Goal: Information Seeking & Learning: Find specific page/section

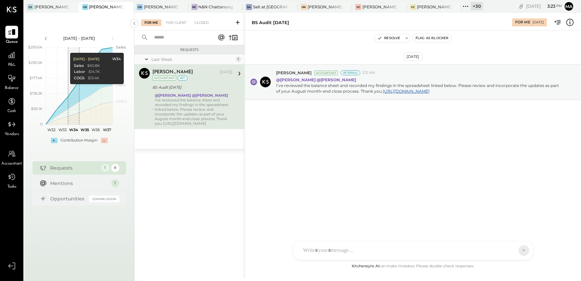
click at [468, 7] on icon at bounding box center [465, 6] width 9 height 9
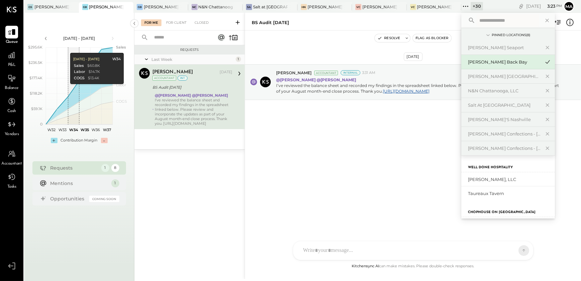
click at [482, 21] on input "text" at bounding box center [508, 20] width 62 height 12
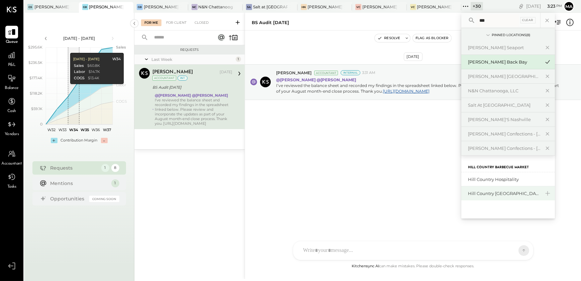
type input "***"
click at [486, 197] on div "Hill Country [GEOGRAPHIC_DATA]" at bounding box center [508, 193] width 94 height 14
click at [491, 195] on div "Hill Country [GEOGRAPHIC_DATA]" at bounding box center [504, 193] width 72 height 6
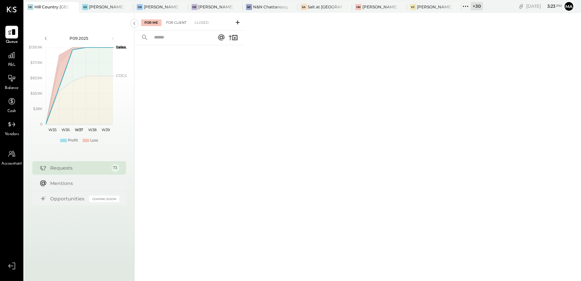
click at [167, 19] on div "For Client" at bounding box center [176, 22] width 27 height 7
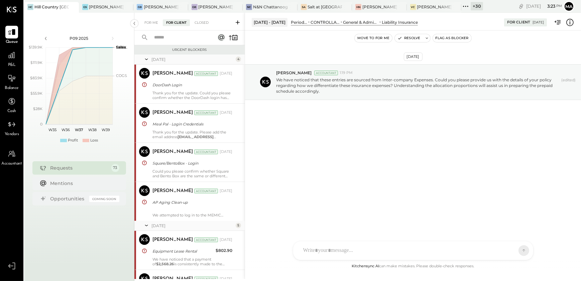
drag, startPoint x: 148, startPoint y: 58, endPoint x: 160, endPoint y: 70, distance: 16.3
click at [148, 59] on icon at bounding box center [146, 59] width 7 height 17
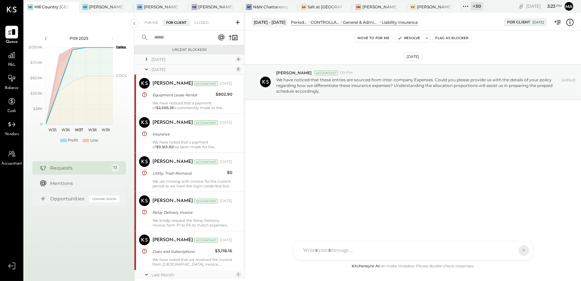
click at [162, 62] on div "[DATE] 4" at bounding box center [189, 59] width 110 height 10
click at [162, 60] on div "[DATE]" at bounding box center [192, 59] width 83 height 6
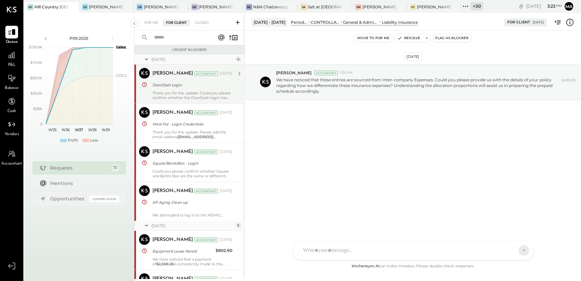
click at [163, 85] on div "DoorDash Login" at bounding box center [191, 85] width 78 height 7
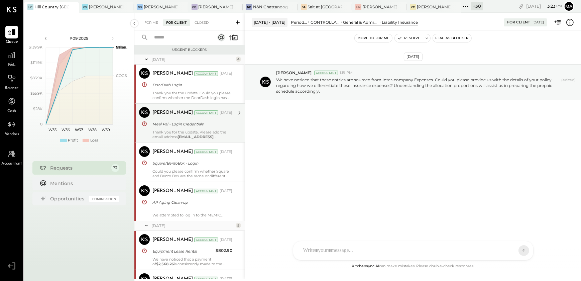
scroll to position [50, 0]
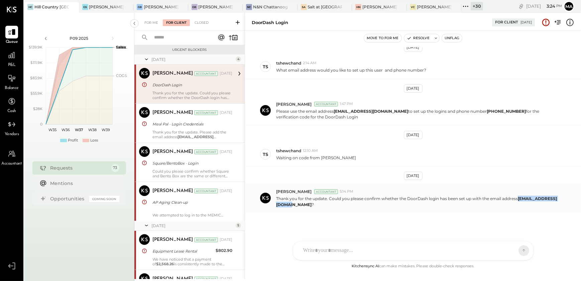
drag, startPoint x: 325, startPoint y: 204, endPoint x: 276, endPoint y: 203, distance: 48.5
click at [276, 203] on strong "[EMAIL_ADDRESS][DOMAIN_NAME]" at bounding box center [416, 201] width 281 height 11
copy strong "[EMAIL_ADDRESS][DOMAIN_NAME]"
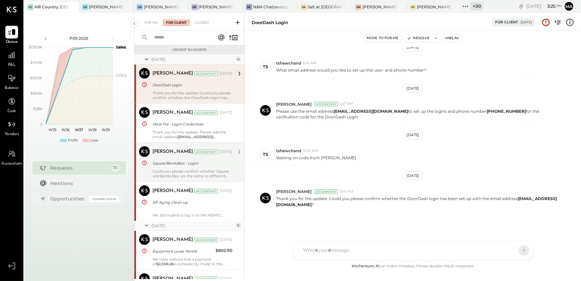
click at [178, 146] on div "[PERSON_NAME] Accountant [DATE]" at bounding box center [192, 151] width 80 height 11
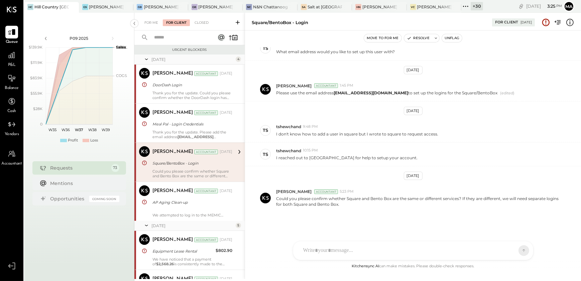
click at [178, 137] on div "Thank you for the update. Please add the email address [EMAIL_ADDRESS][DOMAIN_N…" at bounding box center [192, 134] width 80 height 9
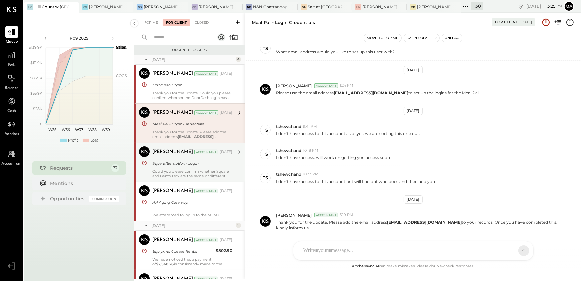
scroll to position [92, 0]
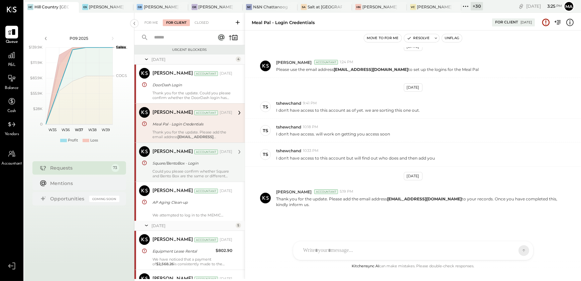
click at [177, 165] on div "Square/BentoBox - Login" at bounding box center [191, 163] width 78 height 7
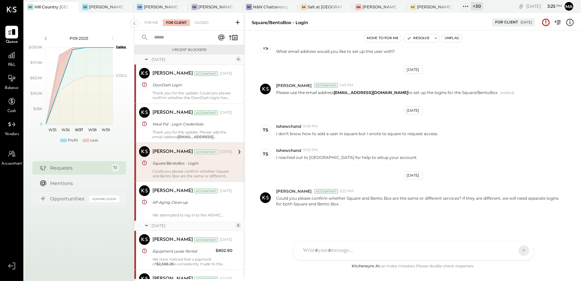
scroll to position [69, 0]
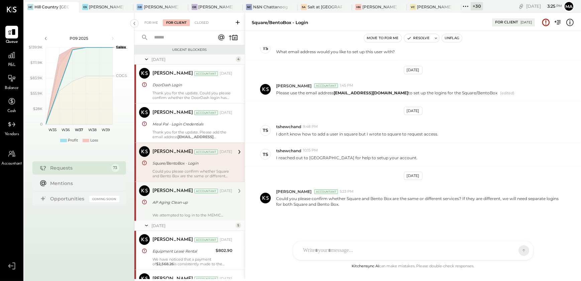
click at [154, 200] on div "AP Aging Clean-up" at bounding box center [191, 202] width 78 height 7
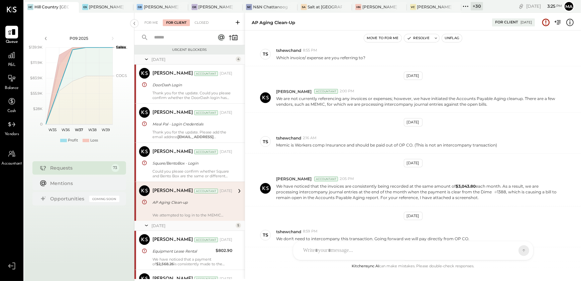
scroll to position [166, 0]
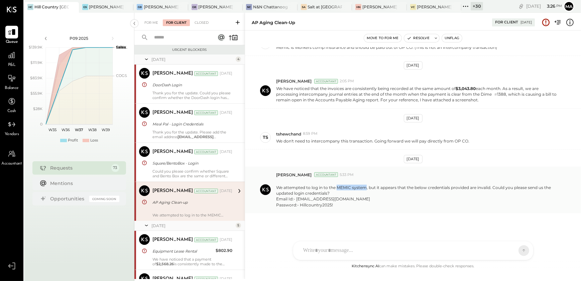
drag, startPoint x: 337, startPoint y: 187, endPoint x: 366, endPoint y: 188, distance: 29.8
click at [366, 188] on p "We attempted to log in to the MEMIC system, but it appears that the below crede…" at bounding box center [418, 193] width 284 height 29
copy p "MEMIC system"
drag, startPoint x: 321, startPoint y: 199, endPoint x: 276, endPoint y: 199, distance: 45.1
click at [276, 199] on p "We attempted to log in to the MEMIC system, but it appears that the below crede…" at bounding box center [418, 193] width 284 height 29
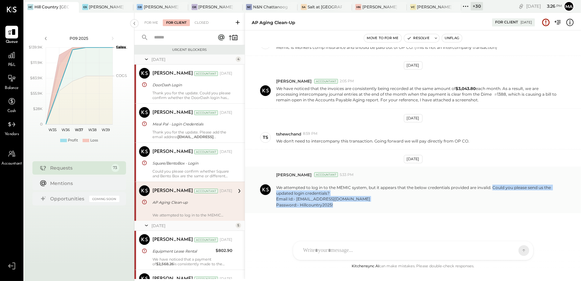
drag, startPoint x: 492, startPoint y: 186, endPoint x: 518, endPoint y: 209, distance: 35.0
click at [518, 209] on div "[PERSON_NAME] Accountant 5:33 PM We attempted to log in to the MEMIC system, bu…" at bounding box center [413, 189] width 336 height 46
copy p "Could you please send us the updated login credentials? Email Id:- [EMAIL_ADDRE…"
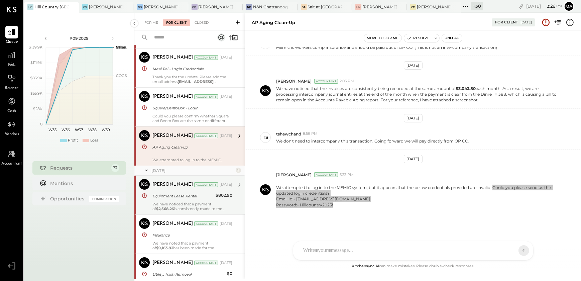
scroll to position [61, 0]
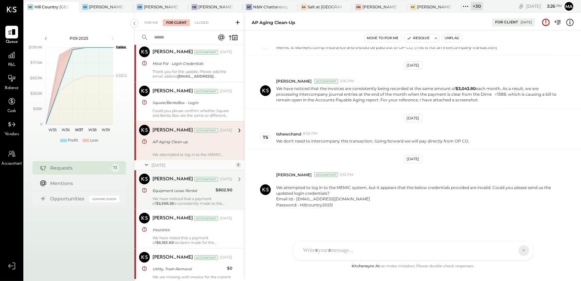
click at [168, 187] on div "Equipment Lease Rental" at bounding box center [182, 190] width 61 height 7
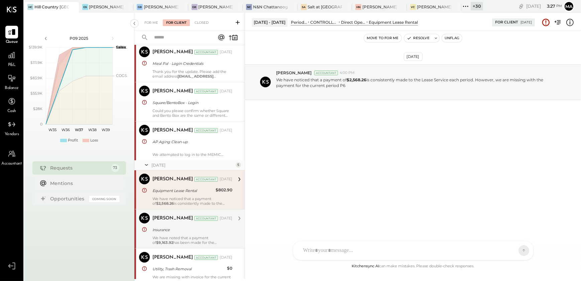
click at [167, 234] on div "[PERSON_NAME] Accountant [DATE] Insurance We have noted that a payment of $9,16…" at bounding box center [192, 229] width 80 height 32
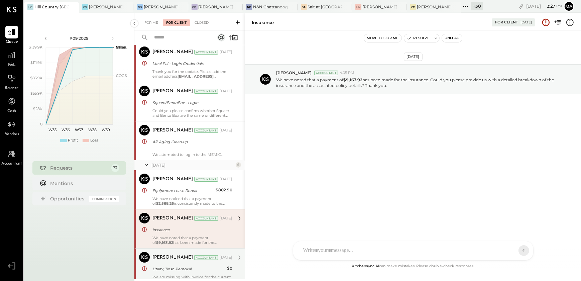
click at [178, 271] on div "Utility, Trash Removal" at bounding box center [188, 268] width 73 height 7
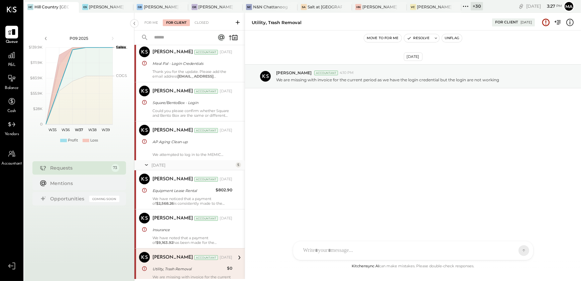
scroll to position [152, 0]
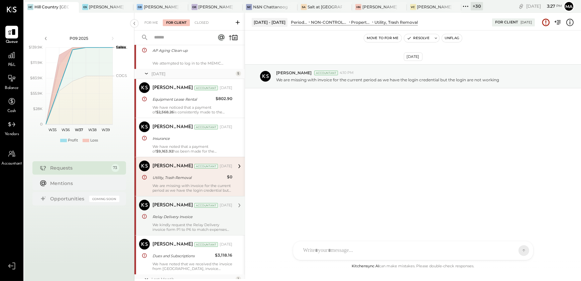
click at [165, 219] on div "Relay Delivery Invoice" at bounding box center [191, 216] width 78 height 7
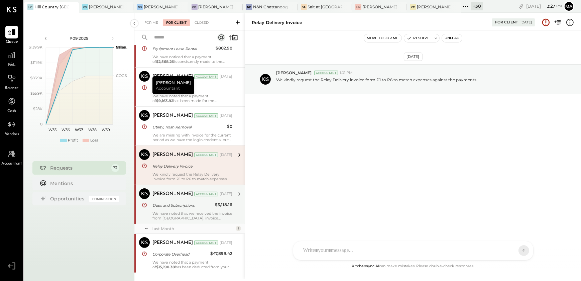
scroll to position [213, 0]
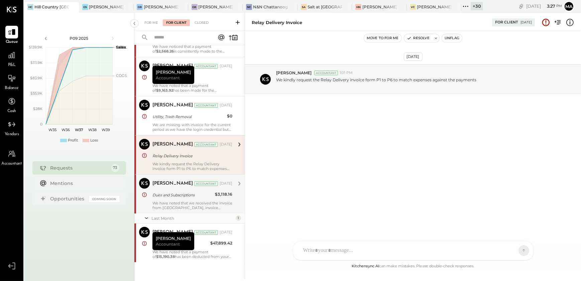
click at [164, 204] on div "We have noted that we received the invoice from [GEOGRAPHIC_DATA], invoice numb…" at bounding box center [192, 205] width 80 height 9
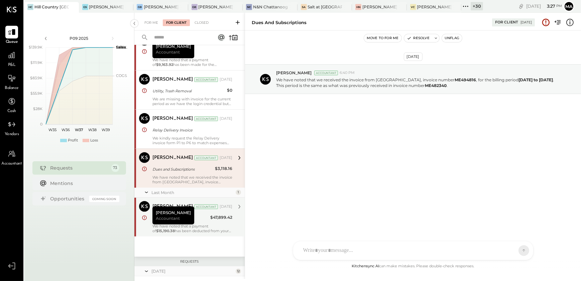
scroll to position [273, 0]
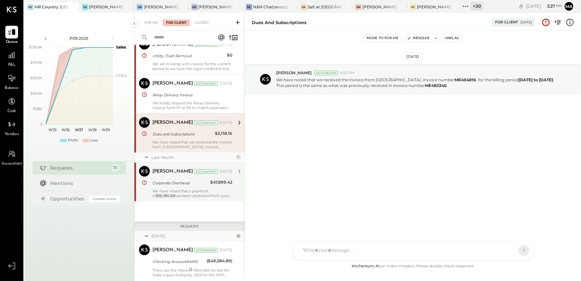
click at [175, 195] on div "We have noted that a payment of $15,190.38 has been deducted from your Hill Cou…" at bounding box center [192, 193] width 80 height 9
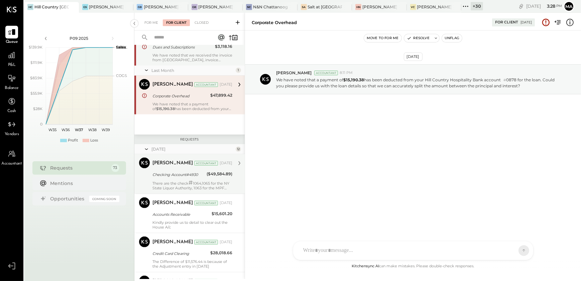
scroll to position [395, 0]
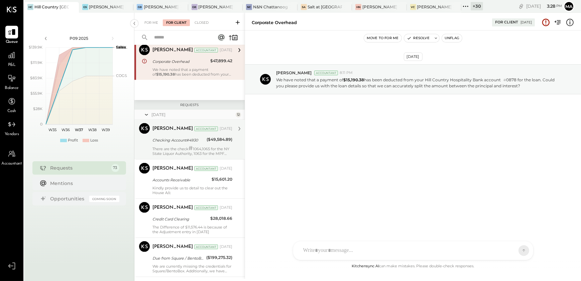
click at [172, 143] on div "[PERSON_NAME] Accountant [DATE] Checking Account#4930 ($49,584.89) There are th…" at bounding box center [192, 139] width 80 height 33
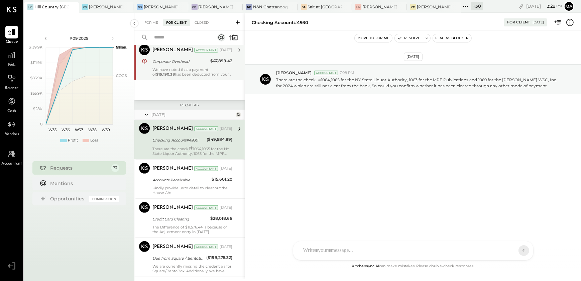
click at [167, 74] on strong "$15,190.38" at bounding box center [165, 74] width 19 height 5
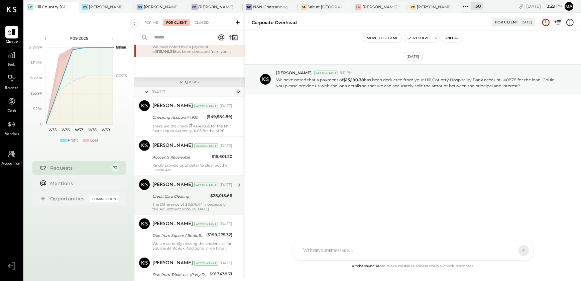
scroll to position [456, 0]
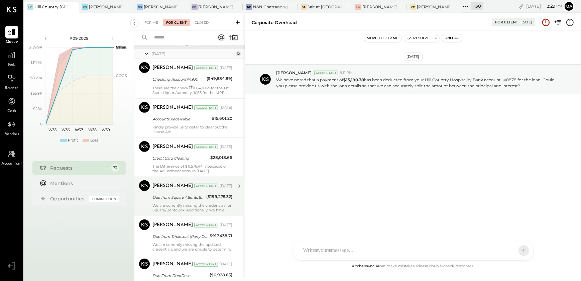
click at [173, 196] on div "Due from Square / BentoBox" at bounding box center [178, 197] width 52 height 7
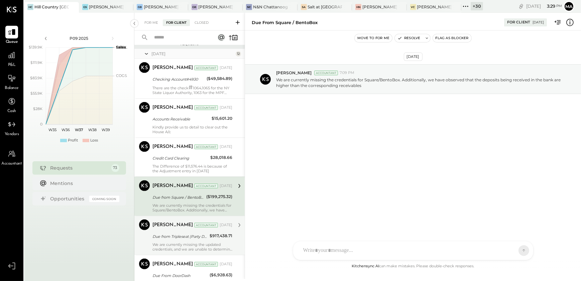
click at [162, 234] on div "Due from Tripleseat (Party Deposits)" at bounding box center [179, 236] width 55 height 7
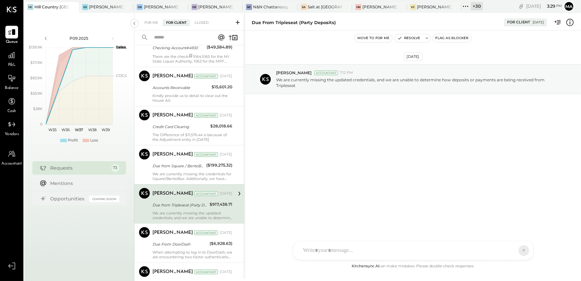
scroll to position [516, 0]
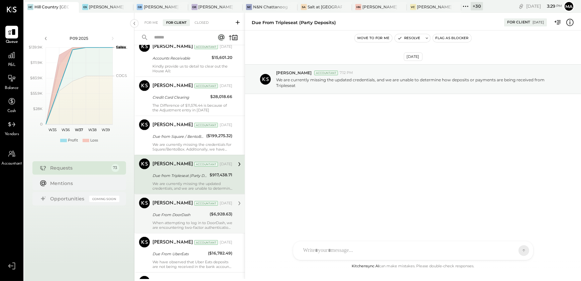
click at [163, 211] on div "Due From DoorDash" at bounding box center [179, 214] width 55 height 7
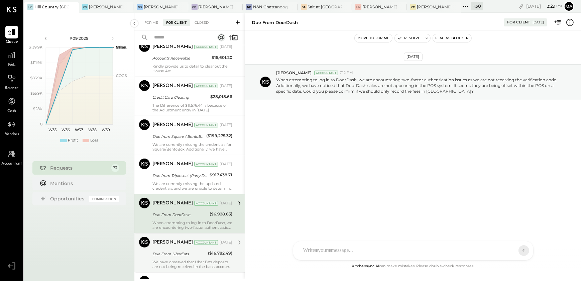
click at [169, 257] on div "[PERSON_NAME] Accountant [DATE] Due From UberEats ($16,782.49) We have observed…" at bounding box center [192, 253] width 80 height 32
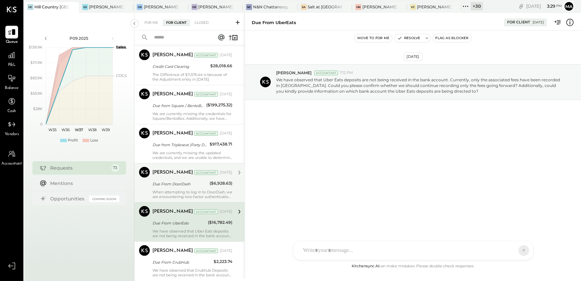
scroll to position [608, 0]
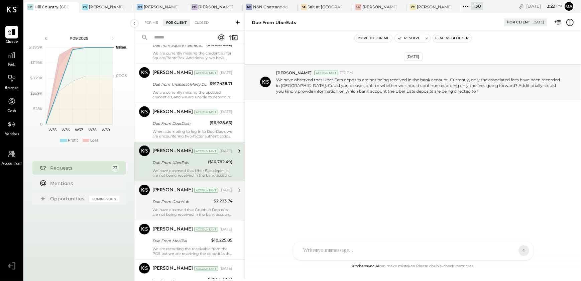
drag, startPoint x: 170, startPoint y: 178, endPoint x: 170, endPoint y: 189, distance: 11.7
click at [170, 178] on div "[PERSON_NAME] Accountant [PERSON_NAME] Accountant [DATE] Due From UberEats ($16…" at bounding box center [189, 161] width 110 height 39
click at [171, 196] on div "[PERSON_NAME] Accountant [DATE] Due From GrubHub $2,223.74 We have observed tha…" at bounding box center [192, 201] width 80 height 32
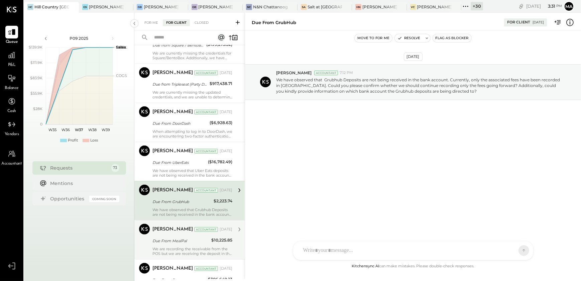
click at [207, 243] on div "Due From MealPal" at bounding box center [180, 240] width 57 height 7
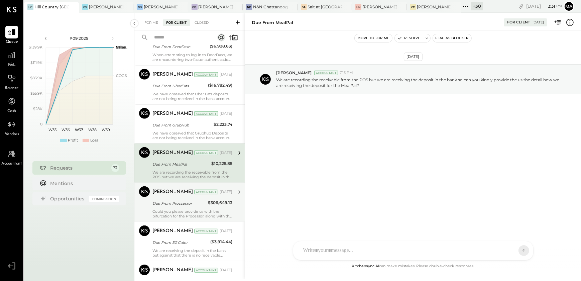
scroll to position [699, 0]
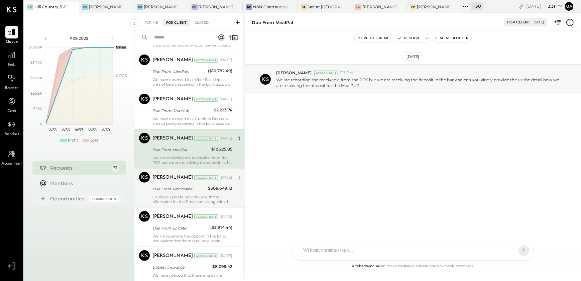
click at [176, 199] on div "Could you please provide us with the bifurcation for the Processor, along with …" at bounding box center [192, 199] width 80 height 9
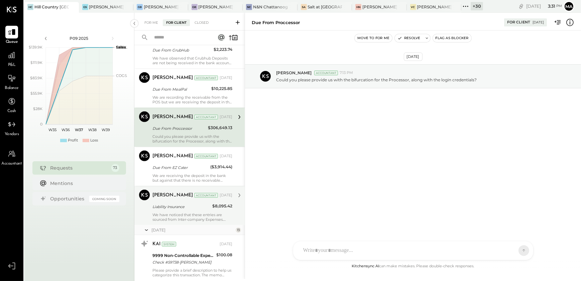
scroll to position [760, 0]
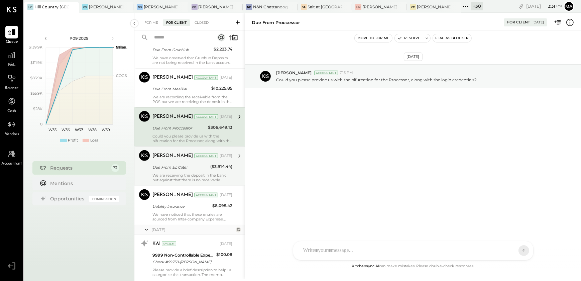
click at [197, 161] on div "[PERSON_NAME] Accountant [DATE] Due From EZ Cater ($3,914.44) We are receiving …" at bounding box center [192, 166] width 80 height 32
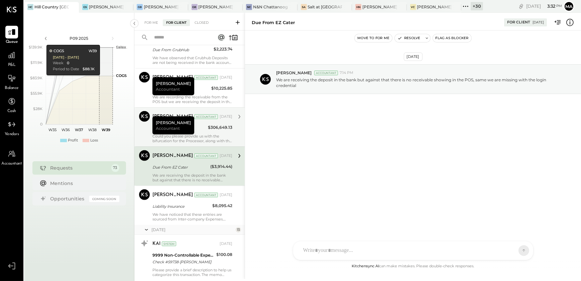
drag, startPoint x: 199, startPoint y: 214, endPoint x: 227, endPoint y: 226, distance: 30.9
click at [200, 214] on div "We have noticed that these entries are sourced from Inter-company Expenses. Cou…" at bounding box center [192, 216] width 80 height 9
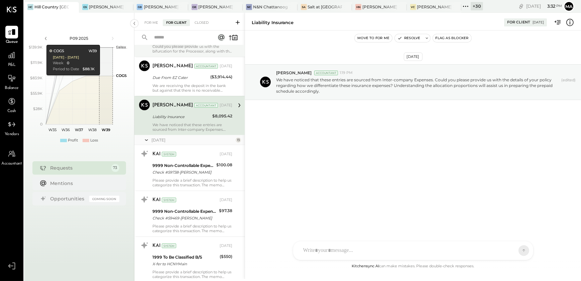
scroll to position [851, 0]
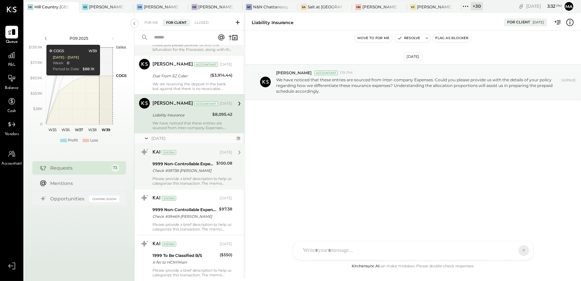
click at [188, 181] on div "Please provide a brief description to help us categorize this transaction. The …" at bounding box center [192, 180] width 80 height 9
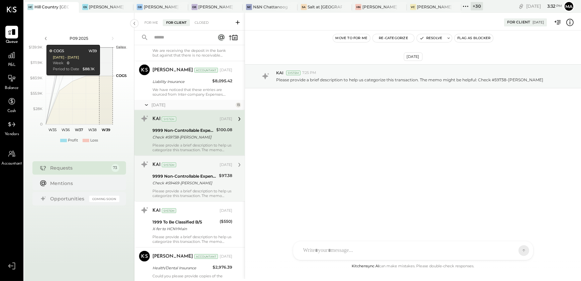
scroll to position [972, 0]
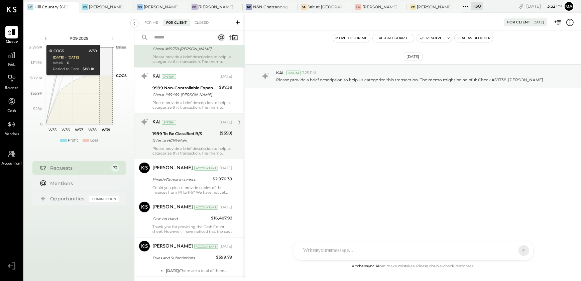
click at [187, 138] on div "X-fer to HCNYMain" at bounding box center [184, 140] width 65 height 7
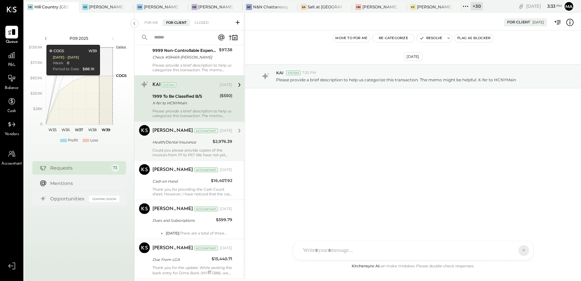
scroll to position [1063, 0]
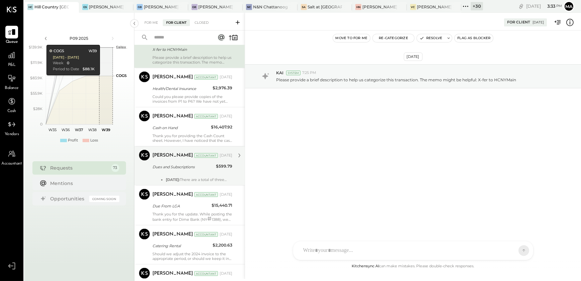
click at [184, 173] on p at bounding box center [192, 175] width 80 height 5
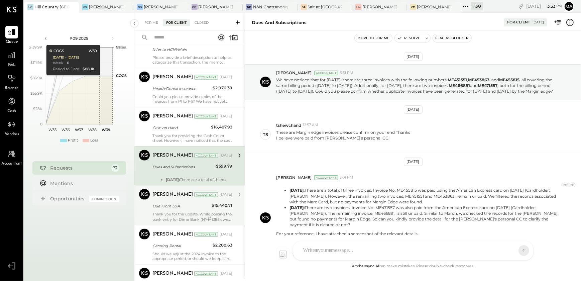
scroll to position [60, 0]
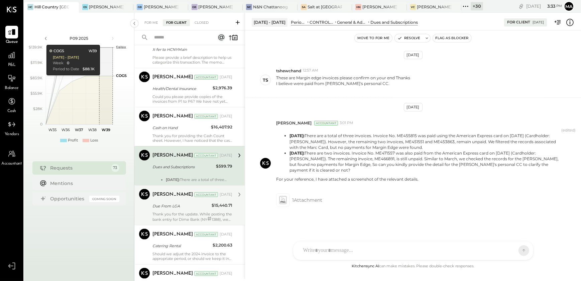
click at [177, 222] on div "[PERSON_NAME] Accountant [PERSON_NAME] Accountant [DATE] Due From LGA $15,440.7…" at bounding box center [189, 205] width 110 height 40
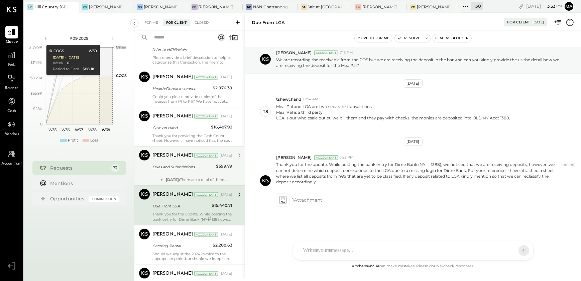
scroll to position [19, 0]
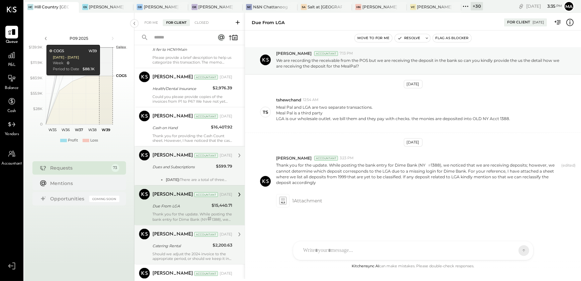
click at [189, 247] on div "Catering Rental" at bounding box center [181, 245] width 58 height 7
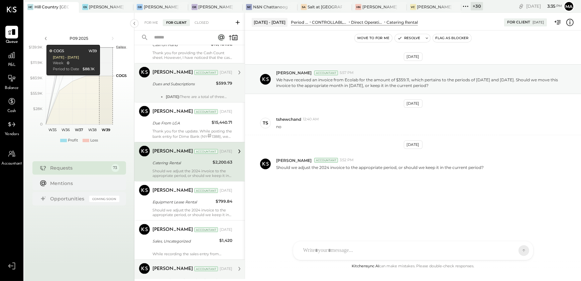
scroll to position [1155, 0]
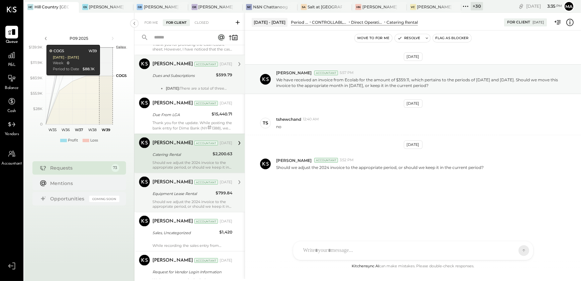
click at [197, 203] on div "Should we adjust the 2024 invoice to the appropriate period, or should we keep …" at bounding box center [192, 203] width 80 height 9
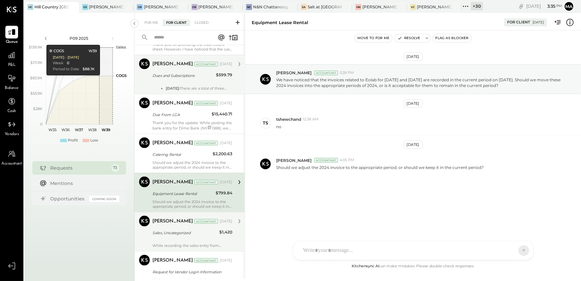
click at [180, 241] on div "While recording the sales entry from [GEOGRAPHIC_DATA], we noticed that the des…" at bounding box center [192, 242] width 80 height 9
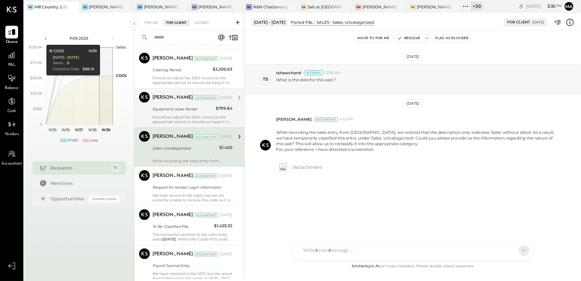
scroll to position [1246, 0]
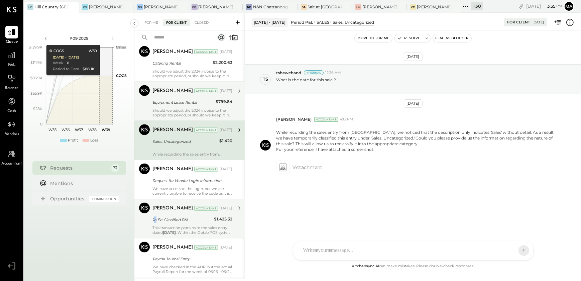
drag, startPoint x: 155, startPoint y: 214, endPoint x: 213, endPoint y: 218, distance: 57.9
click at [155, 216] on div "To Be Classified P&L" at bounding box center [182, 220] width 60 height 8
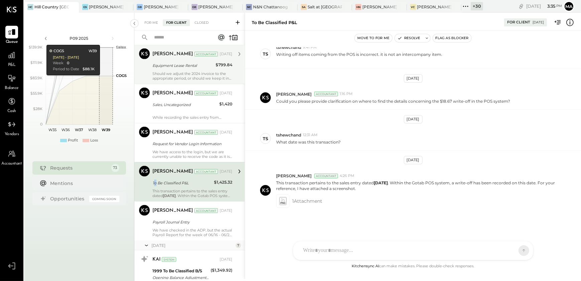
scroll to position [1367, 0]
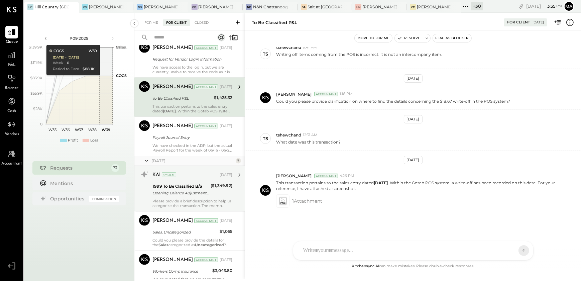
drag, startPoint x: 182, startPoint y: 212, endPoint x: 182, endPoint y: 208, distance: 3.7
click at [182, 211] on div "[PERSON_NAME] Accountant [PERSON_NAME] Accountant [DATE] Sales, Uncategorized $…" at bounding box center [189, 230] width 110 height 39
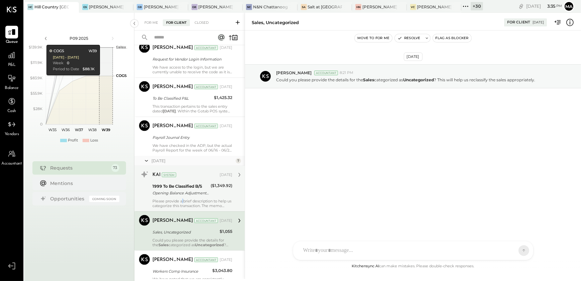
drag, startPoint x: 182, startPoint y: 208, endPoint x: 183, endPoint y: 199, distance: 9.1
click at [183, 199] on div "Please provide a brief description to help us categorize this transaction. The …" at bounding box center [192, 203] width 80 height 9
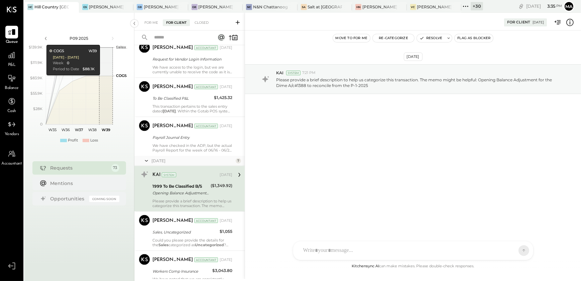
drag, startPoint x: 255, startPoint y: 40, endPoint x: 210, endPoint y: 38, distance: 44.5
click at [221, 38] on div "For Me For Client Closed Urgent Blockers [DATE] 4 [PERSON_NAME] Accountant [PER…" at bounding box center [357, 146] width 447 height 266
click at [146, 36] on icon at bounding box center [144, 37] width 5 height 5
click at [147, 39] on icon at bounding box center [144, 37] width 7 height 7
click at [165, 35] on input "text" at bounding box center [180, 37] width 61 height 11
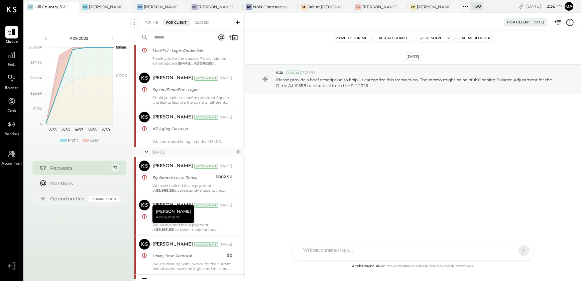
scroll to position [61, 0]
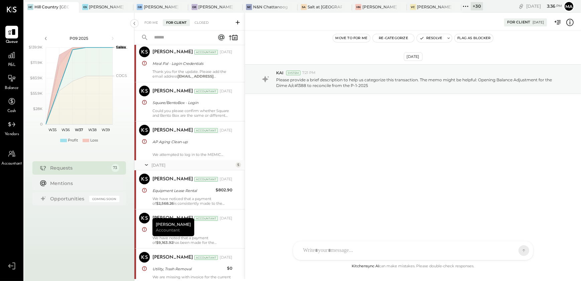
click at [162, 36] on input "text" at bounding box center [180, 37] width 61 height 11
click at [167, 38] on input "text" at bounding box center [180, 37] width 61 height 11
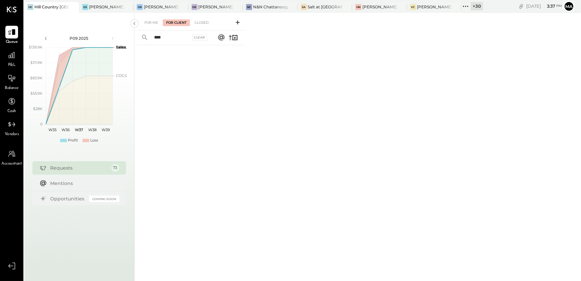
drag, startPoint x: 175, startPoint y: 34, endPoint x: 114, endPoint y: 38, distance: 60.4
click at [114, 38] on div "P09 2025 polygon, polyline { transition: fill-opacity 0.1s, stroke-opacity 0.1s…" at bounding box center [302, 153] width 557 height 281
type input "*"
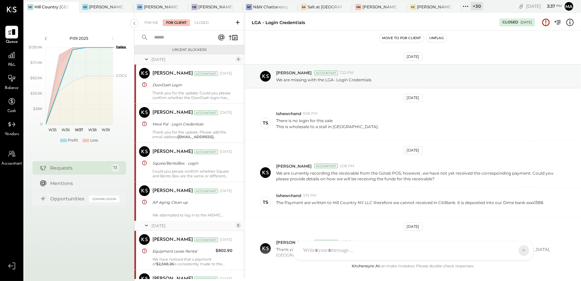
scroll to position [97, 0]
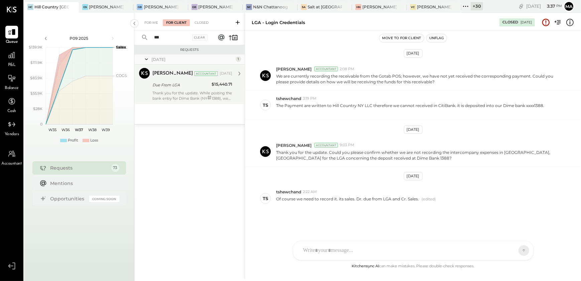
type input "***"
click at [204, 104] on div "[PERSON_NAME] Accountant [PERSON_NAME] Accountant [DATE] Due From LGA $15,440.7…" at bounding box center [189, 84] width 110 height 39
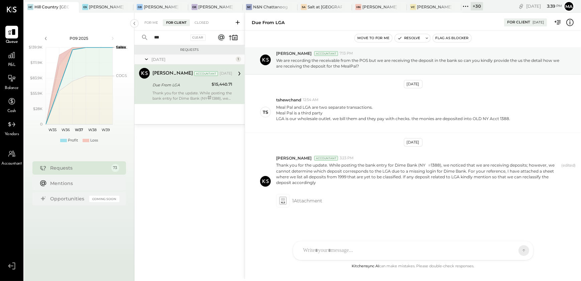
drag, startPoint x: 168, startPoint y: 33, endPoint x: 126, endPoint y: 38, distance: 42.7
click at [126, 38] on div "P09 2025 polygon, polyline { transition: fill-opacity 0.1s, stroke-opacity 0.1s…" at bounding box center [302, 153] width 557 height 281
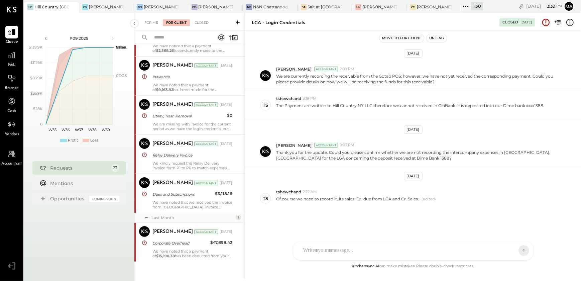
scroll to position [213, 0]
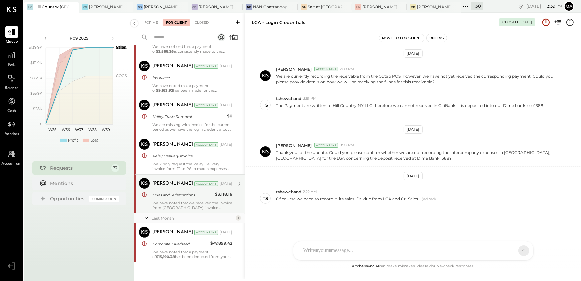
click at [196, 197] on div "Dues and Subscriptions" at bounding box center [182, 195] width 61 height 7
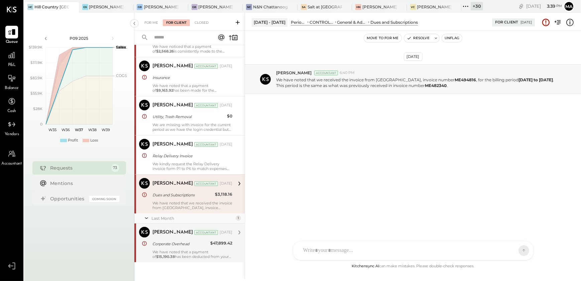
click at [182, 257] on div "We have noted that a payment of $15,190.38 has been deducted from your Hill Cou…" at bounding box center [192, 253] width 80 height 9
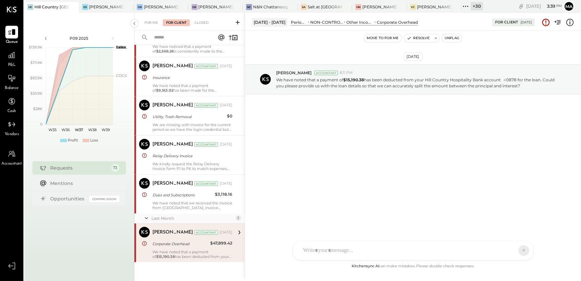
click at [169, 32] on input "text" at bounding box center [179, 37] width 59 height 11
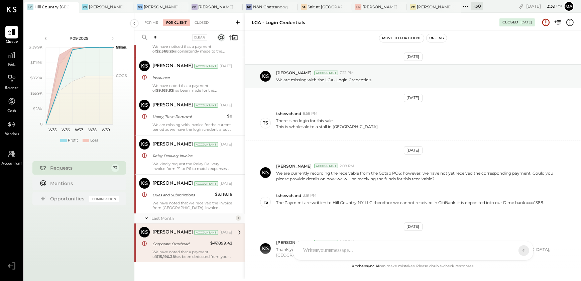
scroll to position [97, 0]
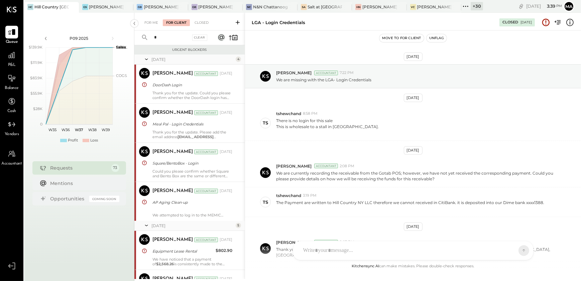
scroll to position [97, 0]
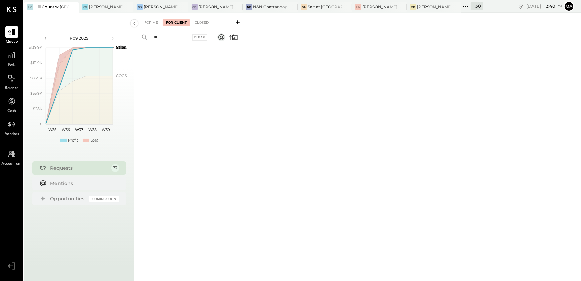
type input "*"
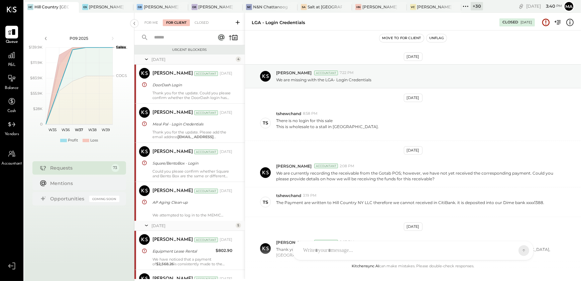
scroll to position [97, 0]
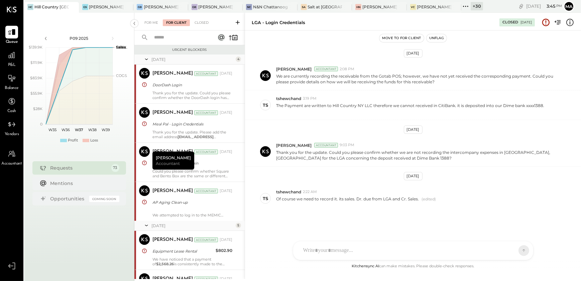
click at [175, 40] on input "text" at bounding box center [179, 37] width 59 height 11
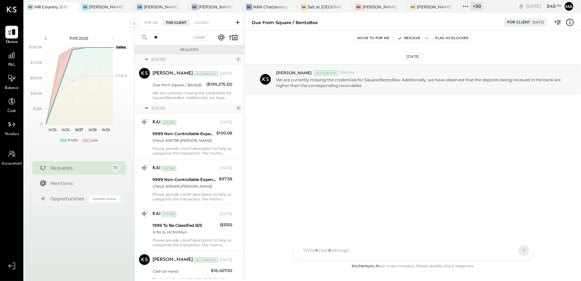
type input "*"
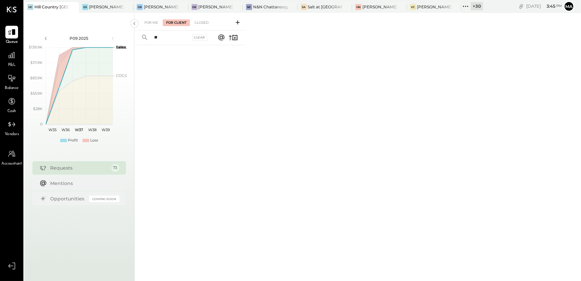
type input "*"
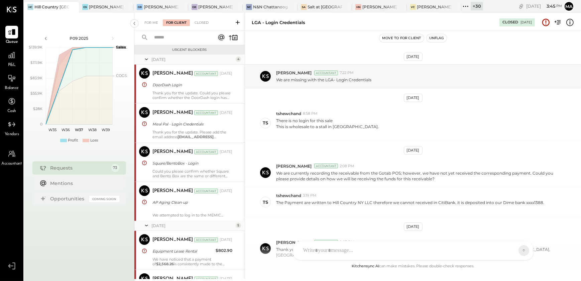
scroll to position [97, 0]
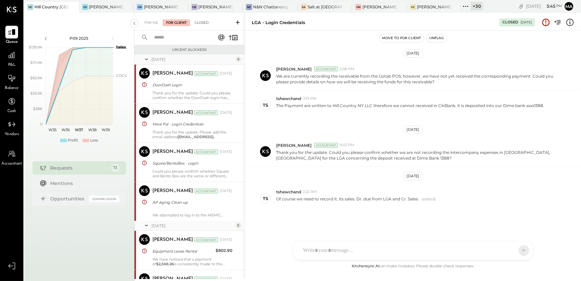
click at [199, 23] on div "Closed" at bounding box center [201, 22] width 21 height 7
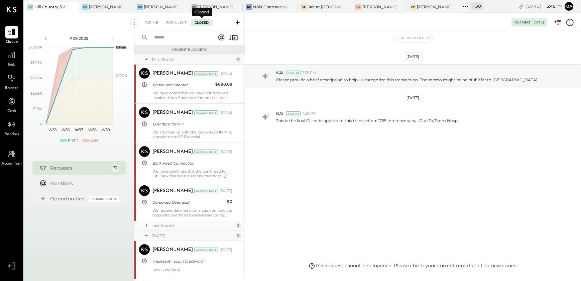
scroll to position [364, 0]
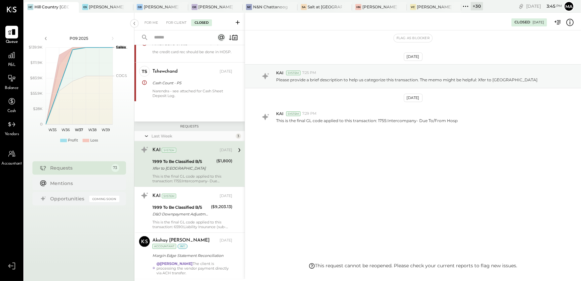
click at [169, 39] on input "text" at bounding box center [179, 37] width 59 height 11
type input "*"
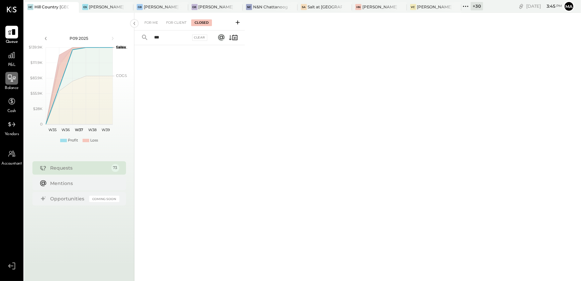
type input "***"
click at [176, 23] on div "For Client" at bounding box center [176, 22] width 27 height 7
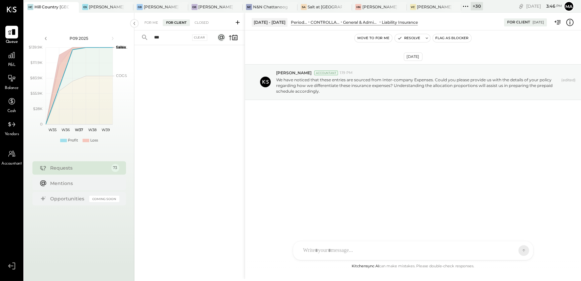
drag, startPoint x: 181, startPoint y: 37, endPoint x: 130, endPoint y: 38, distance: 50.8
click at [143, 35] on div "*** Clear" at bounding box center [175, 37] width 83 height 14
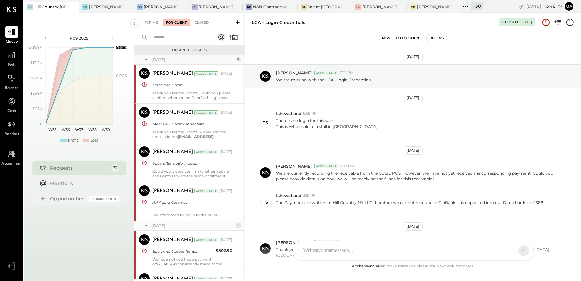
scroll to position [97, 0]
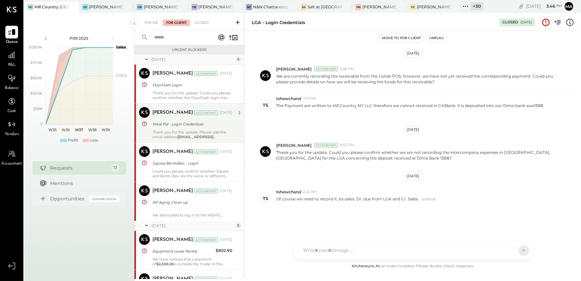
drag, startPoint x: 152, startPoint y: 86, endPoint x: 184, endPoint y: 127, distance: 52.2
click at [152, 86] on div "[PERSON_NAME] Accountant [PERSON_NAME] Accountant [DATE] DoorDash Login Thank y…" at bounding box center [189, 84] width 110 height 39
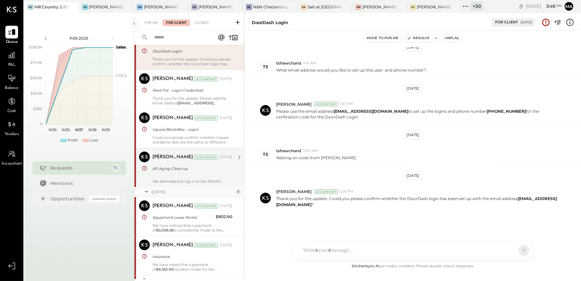
scroll to position [61, 0]
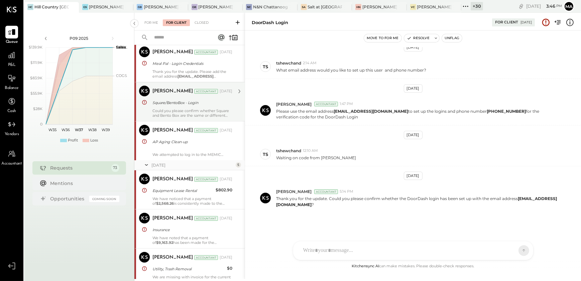
click at [177, 115] on div "Could you please confirm whether Square and Bento Box are the same or different…" at bounding box center [192, 112] width 80 height 9
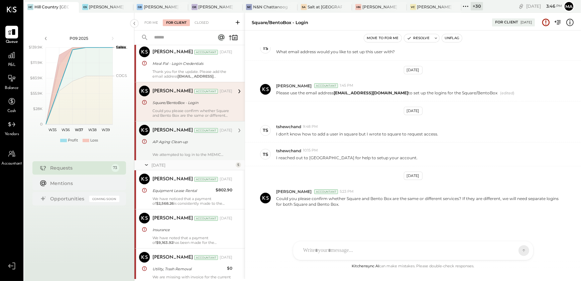
click at [181, 143] on div "AP Aging Clean-up" at bounding box center [191, 141] width 78 height 7
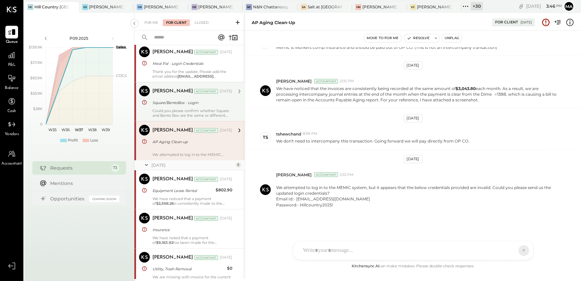
scroll to position [121, 0]
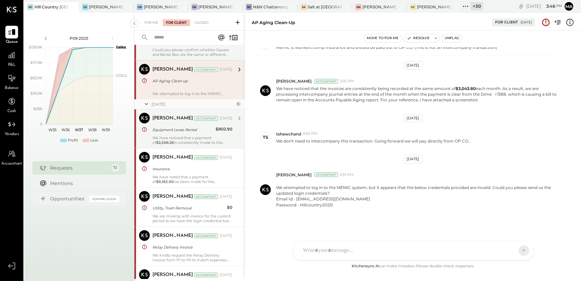
click at [181, 134] on div "[PERSON_NAME] Accountant [DATE] Equipment Lease Rental $802.90 We have noticed …" at bounding box center [192, 129] width 80 height 32
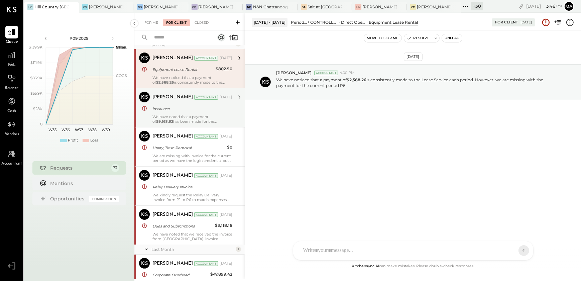
scroll to position [182, 0]
click at [190, 102] on div "[PERSON_NAME] Accountant [DATE]" at bounding box center [192, 96] width 80 height 11
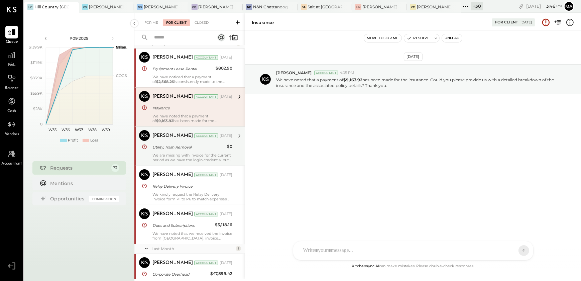
click at [176, 148] on div "Utility, Trash Removal" at bounding box center [188, 147] width 73 height 7
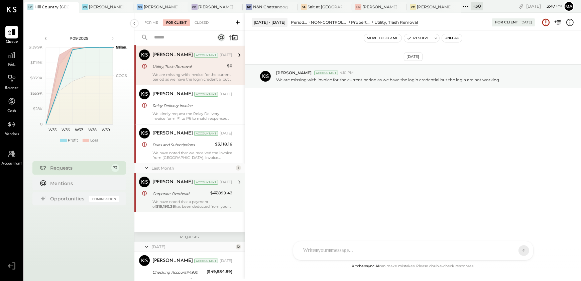
scroll to position [273, 0]
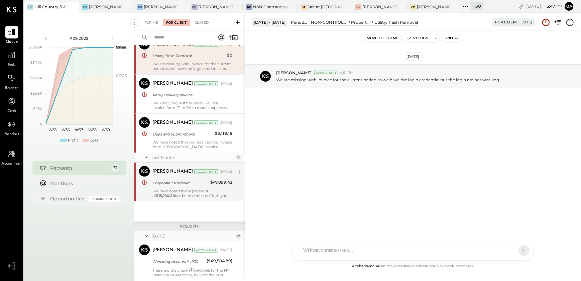
click at [178, 188] on div "[PERSON_NAME] Accountant [DATE] Corporate Overhead $47,899.42 We have noted tha…" at bounding box center [192, 182] width 80 height 32
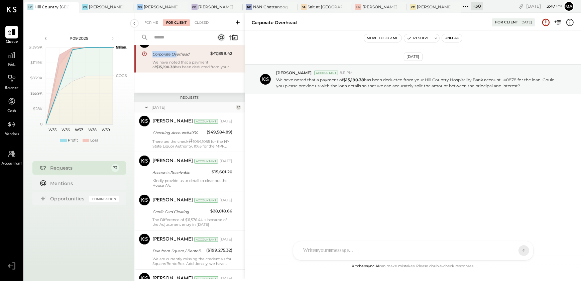
scroll to position [425, 0]
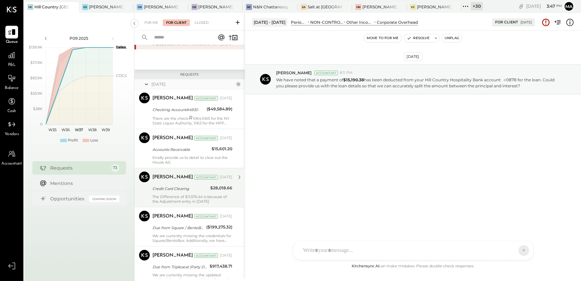
drag, startPoint x: 163, startPoint y: 117, endPoint x: 191, endPoint y: 174, distance: 63.2
click at [163, 118] on div "There are the check # 1064,1065 for the NY State Liquor Authority, 1063 for the…" at bounding box center [192, 120] width 80 height 10
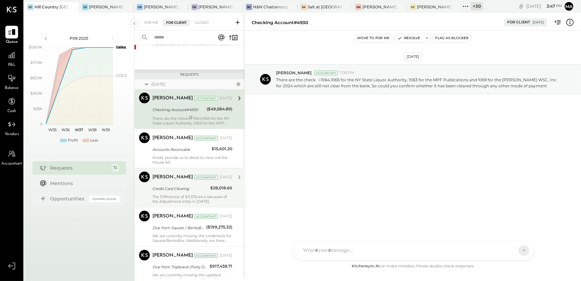
drag, startPoint x: 178, startPoint y: 151, endPoint x: 205, endPoint y: 204, distance: 59.4
click at [179, 152] on div "Accounts Receivable" at bounding box center [180, 149] width 57 height 8
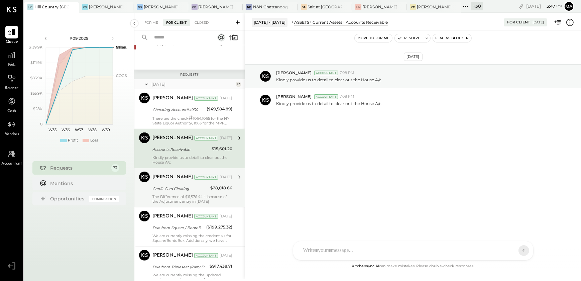
click at [186, 187] on div "Credit Card Clearing" at bounding box center [180, 188] width 56 height 7
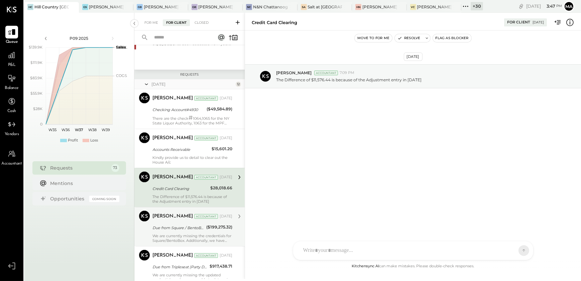
click at [198, 234] on div "We are currently missing the credentials for Square/BentoBox. Additionally, we …" at bounding box center [192, 237] width 80 height 9
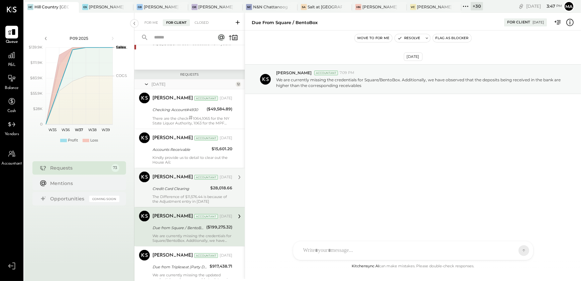
click at [174, 196] on div "The Difference of $11,576.44 is because of the Adjustment entry in [DATE]" at bounding box center [192, 198] width 80 height 9
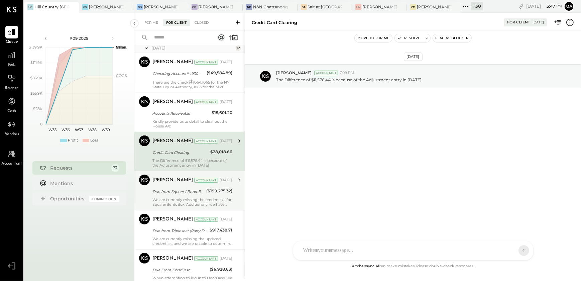
scroll to position [486, 0]
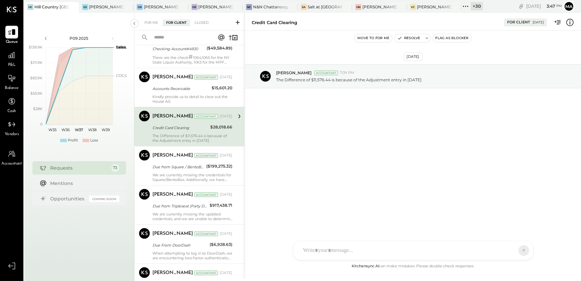
click at [190, 176] on div "We are currently missing the credentials for Square/BentoBox. Additionally, we …" at bounding box center [192, 177] width 80 height 9
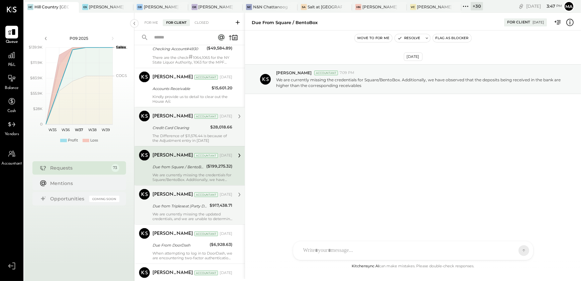
click at [188, 212] on div "We are currently missing the updated credentials, and we are unable to determin…" at bounding box center [192, 216] width 80 height 9
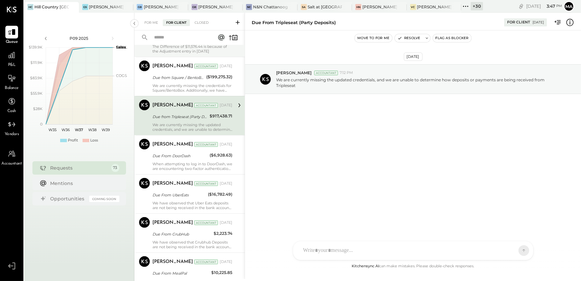
scroll to position [577, 0]
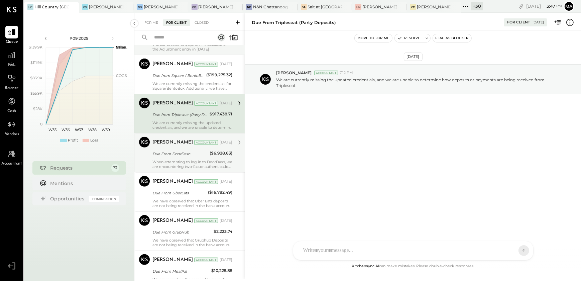
click at [181, 165] on div "When attempting to log in to DoorDash, we are encountering two-factor authentic…" at bounding box center [192, 163] width 80 height 9
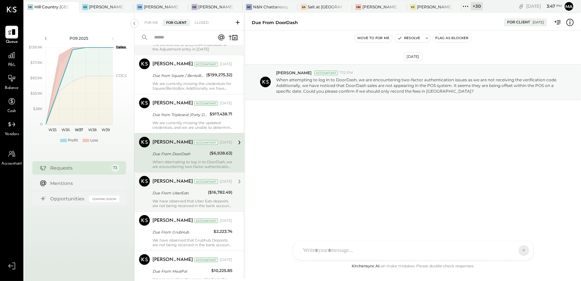
click at [186, 190] on div "Due From UberEats" at bounding box center [178, 193] width 53 height 7
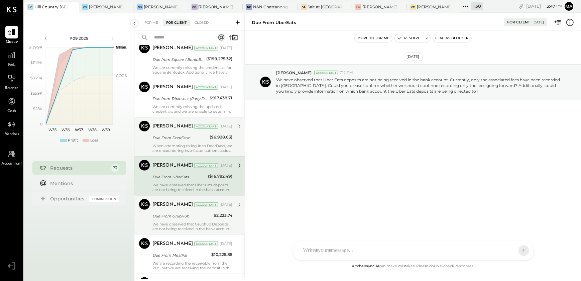
scroll to position [608, 0]
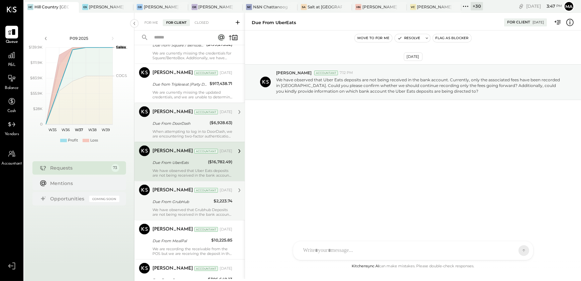
click at [187, 200] on div "Due From GrubHub" at bounding box center [181, 201] width 59 height 7
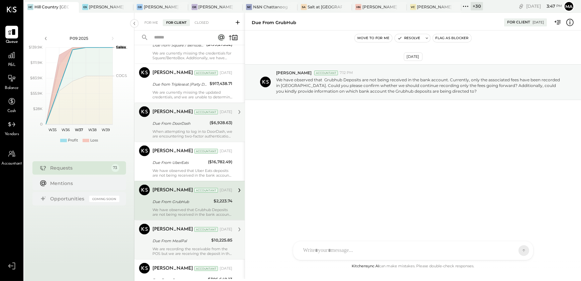
click at [185, 243] on div "Due From MealPal" at bounding box center [180, 240] width 57 height 7
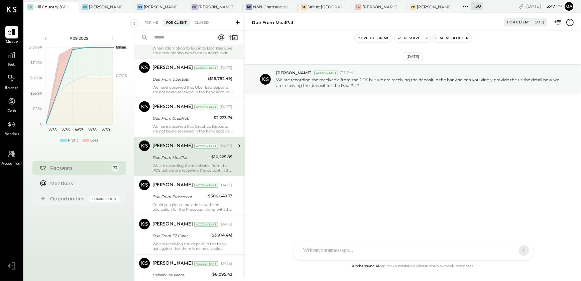
scroll to position [699, 0]
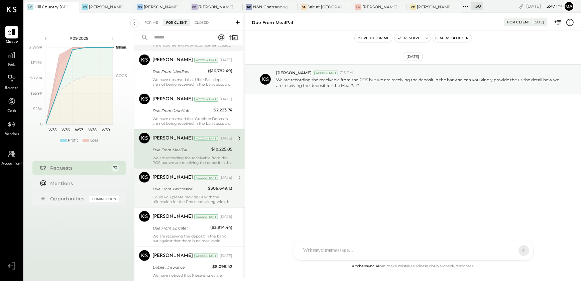
drag, startPoint x: 181, startPoint y: 199, endPoint x: 187, endPoint y: 229, distance: 30.7
click at [182, 199] on div "Could you please provide us with the bifurcation for the Processor, along with …" at bounding box center [192, 199] width 80 height 9
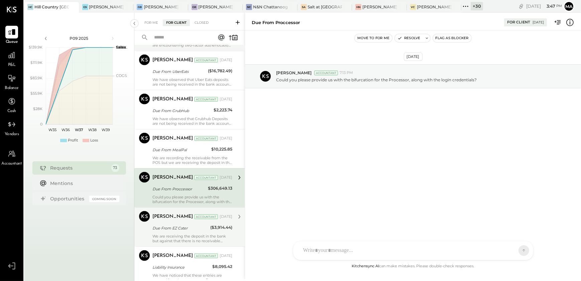
click at [187, 231] on div "Due From EZ Cater" at bounding box center [180, 228] width 56 height 8
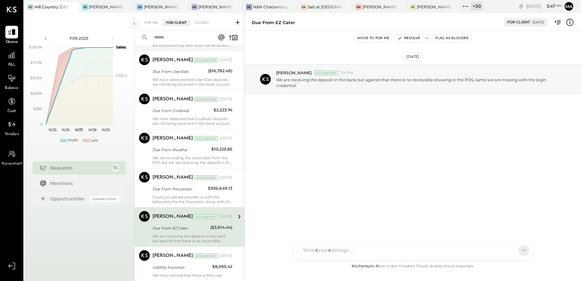
scroll to position [790, 0]
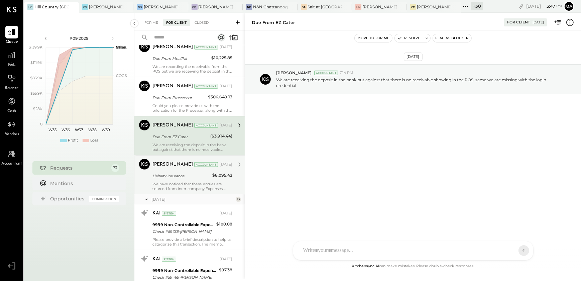
click at [181, 193] on div "[PERSON_NAME] Accountant [PERSON_NAME] Accountant [DATE] Liability Insurance $8…" at bounding box center [189, 174] width 110 height 39
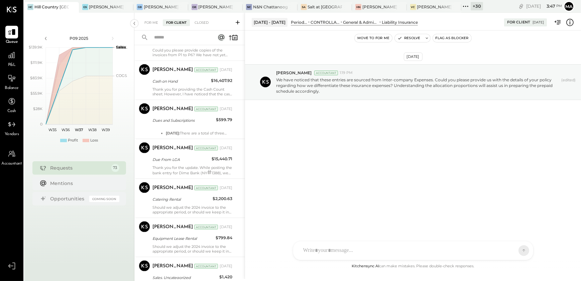
scroll to position [1124, 0]
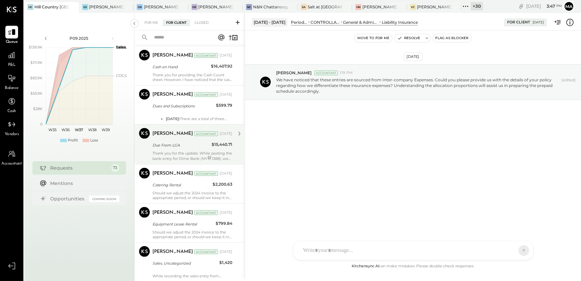
click at [184, 151] on div "Thank you for the update. While posting the bank entry for Dime Bank (NY # 1388…" at bounding box center [192, 156] width 80 height 10
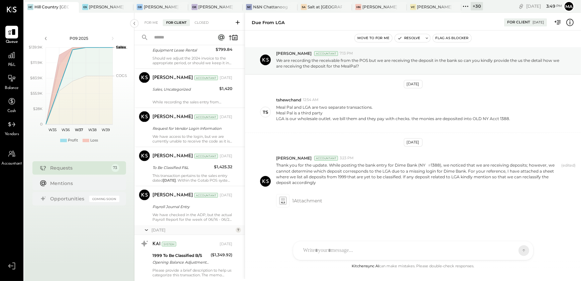
scroll to position [1307, 0]
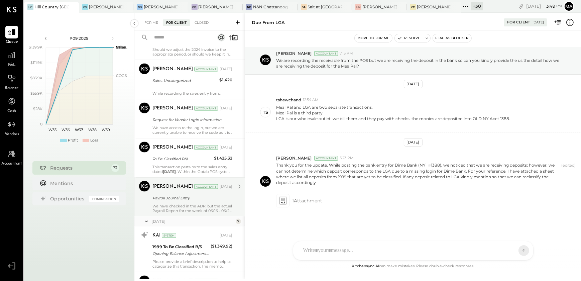
click at [185, 204] on div "We have checked in the ADP, but the actual Payroll Report for the week of 06/16…" at bounding box center [192, 208] width 80 height 9
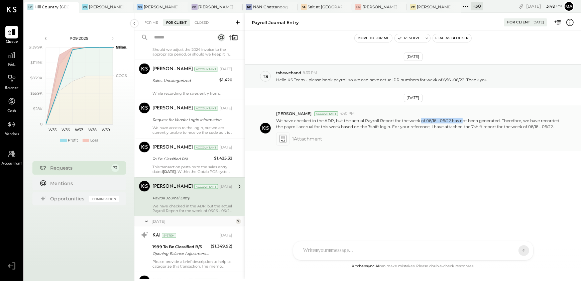
drag, startPoint x: 421, startPoint y: 121, endPoint x: 463, endPoint y: 120, distance: 41.5
click at [463, 120] on p "We have checked in the ADP, but the actual Payroll Report for the week of 06/16…" at bounding box center [418, 123] width 284 height 11
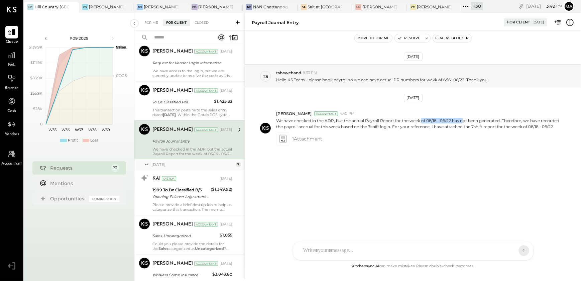
scroll to position [1367, 0]
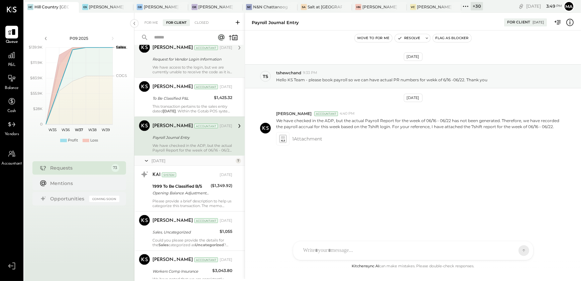
click at [187, 65] on div "We have access to the login, but we are currently unable to receive the code as…" at bounding box center [192, 69] width 80 height 9
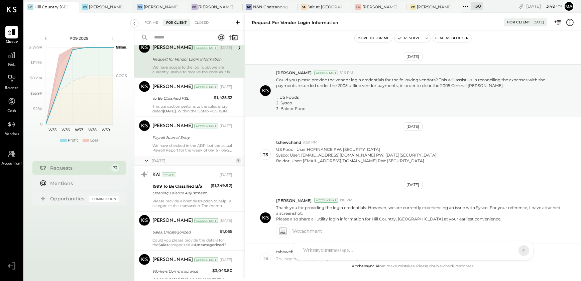
scroll to position [331, 0]
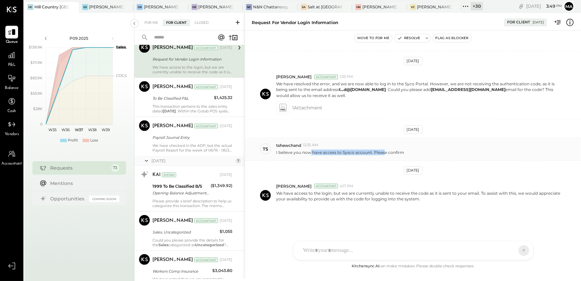
drag, startPoint x: 309, startPoint y: 149, endPoint x: 382, endPoint y: 150, distance: 73.2
click at [382, 150] on p "I believe you now have access to Sysco account. Please confirm" at bounding box center [340, 152] width 128 height 6
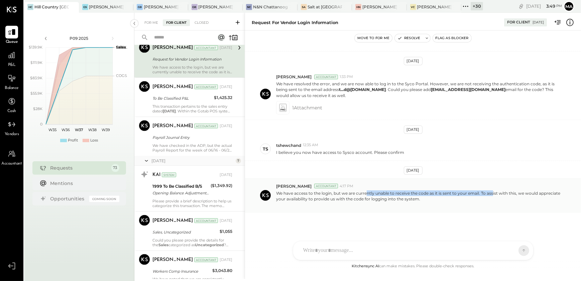
drag, startPoint x: 365, startPoint y: 193, endPoint x: 493, endPoint y: 194, distance: 127.4
click at [493, 194] on p "We have access to the login, but we are currently unable to receive the code as…" at bounding box center [418, 198] width 284 height 17
drag, startPoint x: 316, startPoint y: 200, endPoint x: 380, endPoint y: 199, distance: 63.9
click at [380, 199] on p "We have access to the login, but we are currently unable to receive the code as…" at bounding box center [418, 198] width 284 height 17
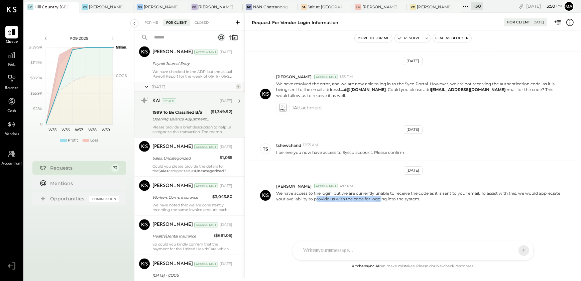
scroll to position [1459, 0]
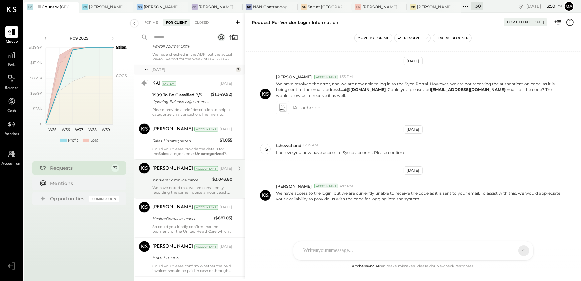
click at [183, 192] on div "We have noted that we are consistently recording the same invoice amount each p…" at bounding box center [192, 190] width 80 height 9
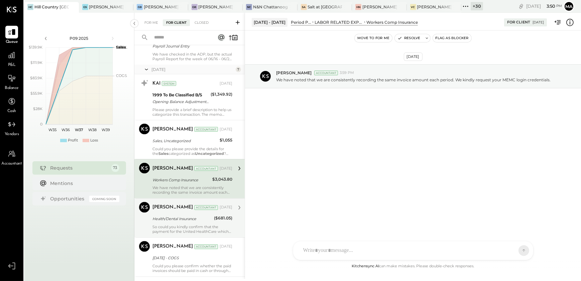
click at [182, 230] on div "So could you kindly confirm that the payment for the United HealthCare which ar…" at bounding box center [192, 229] width 80 height 9
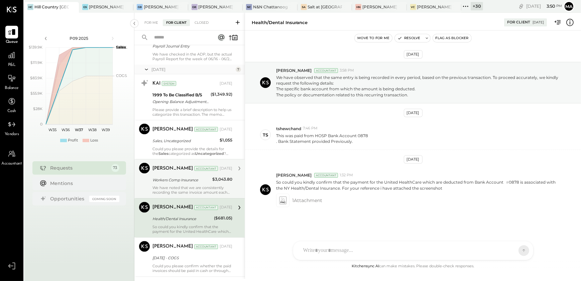
scroll to position [1580, 0]
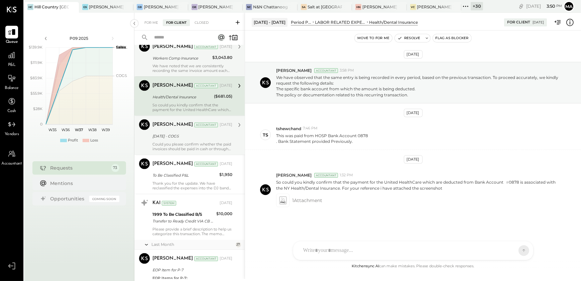
click at [189, 150] on div "[PERSON_NAME] Accountant [PERSON_NAME] Accountant [DATE] [DATE] - COGS Could yo…" at bounding box center [189, 135] width 110 height 39
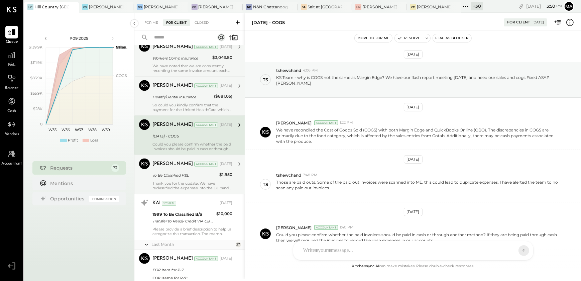
scroll to position [38, 0]
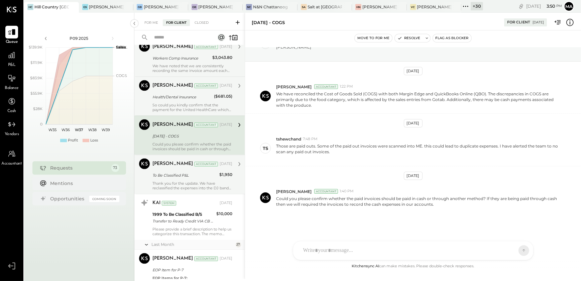
click at [187, 181] on div "Thank you for the update. We have reclassified the expenses into the DJ band ca…" at bounding box center [192, 185] width 80 height 9
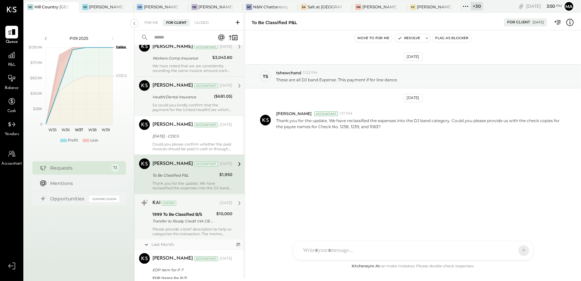
scroll to position [1702, 0]
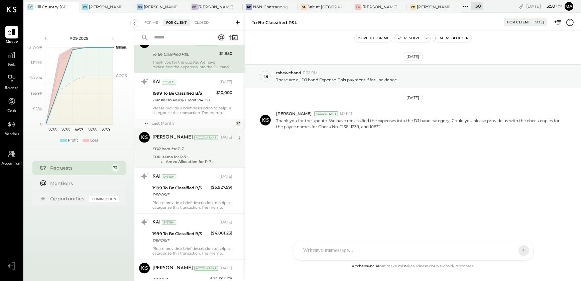
click at [177, 156] on strong "EOP Items for P-7:" at bounding box center [169, 156] width 35 height 5
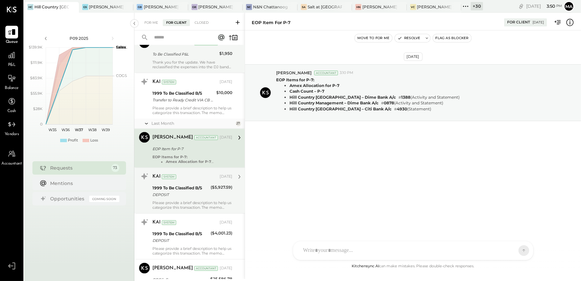
click at [178, 200] on div "Please provide a brief description to help us categorize this transaction. The …" at bounding box center [192, 204] width 80 height 9
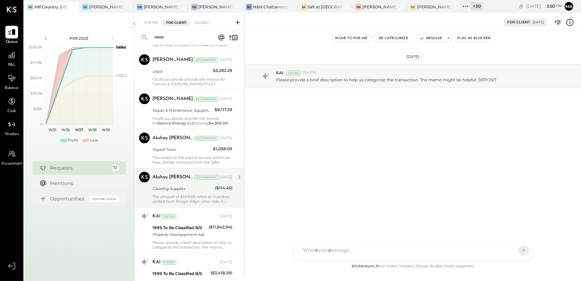
scroll to position [2158, 0]
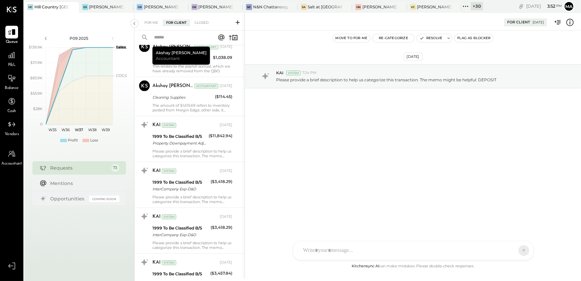
click at [168, 38] on input "text" at bounding box center [179, 37] width 59 height 11
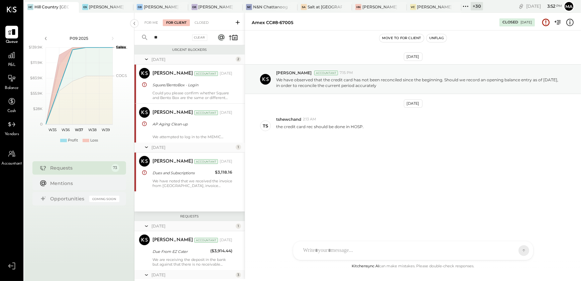
type input "*"
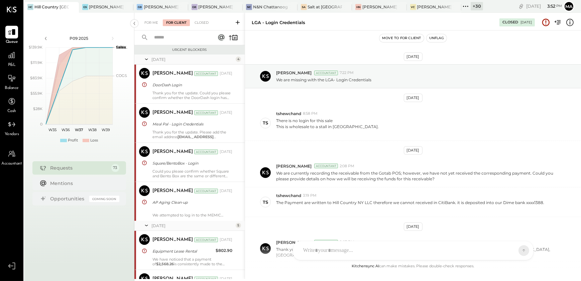
type input "*"
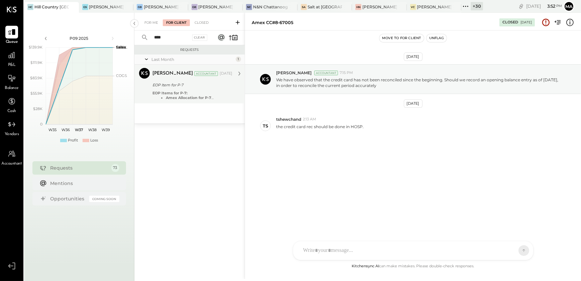
type input "****"
click at [215, 85] on div "EOP Item for P-7" at bounding box center [191, 85] width 78 height 7
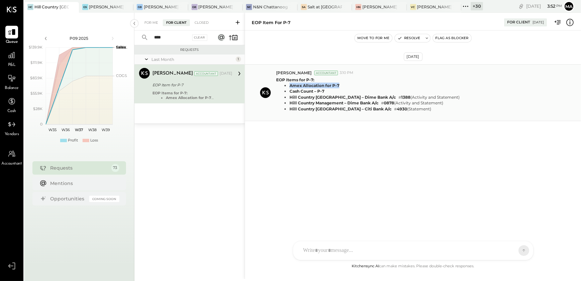
drag, startPoint x: 286, startPoint y: 87, endPoint x: 348, endPoint y: 87, distance: 61.2
click at [348, 87] on ul "Amex Allocation for P-7 Cash Count – P-7 Hill Country [GEOGRAPHIC_DATA] – Dime …" at bounding box center [368, 97] width 184 height 29
